Goal: Information Seeking & Learning: Learn about a topic

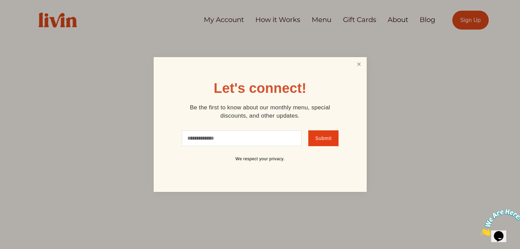
click at [360, 63] on link "Close" at bounding box center [358, 64] width 13 height 13
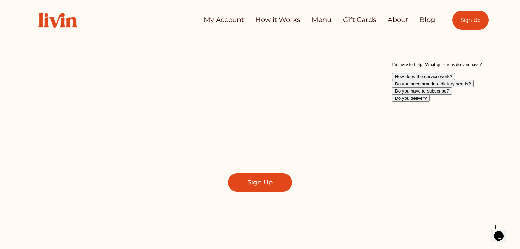
click at [278, 17] on link "How it Works" at bounding box center [278, 20] width 45 height 14
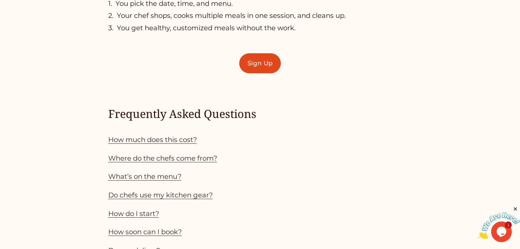
scroll to position [619, 0]
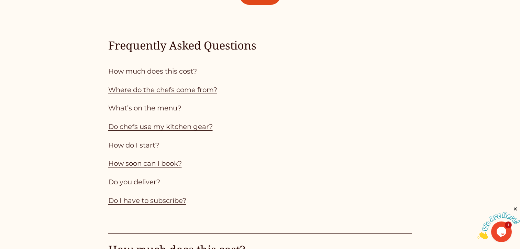
click at [199, 94] on link "Where do the chefs come from?" at bounding box center [162, 90] width 109 height 8
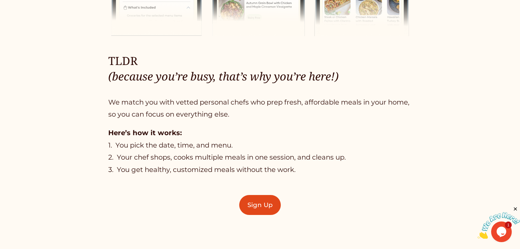
scroll to position [619, 0]
